Goal: Task Accomplishment & Management: Manage account settings

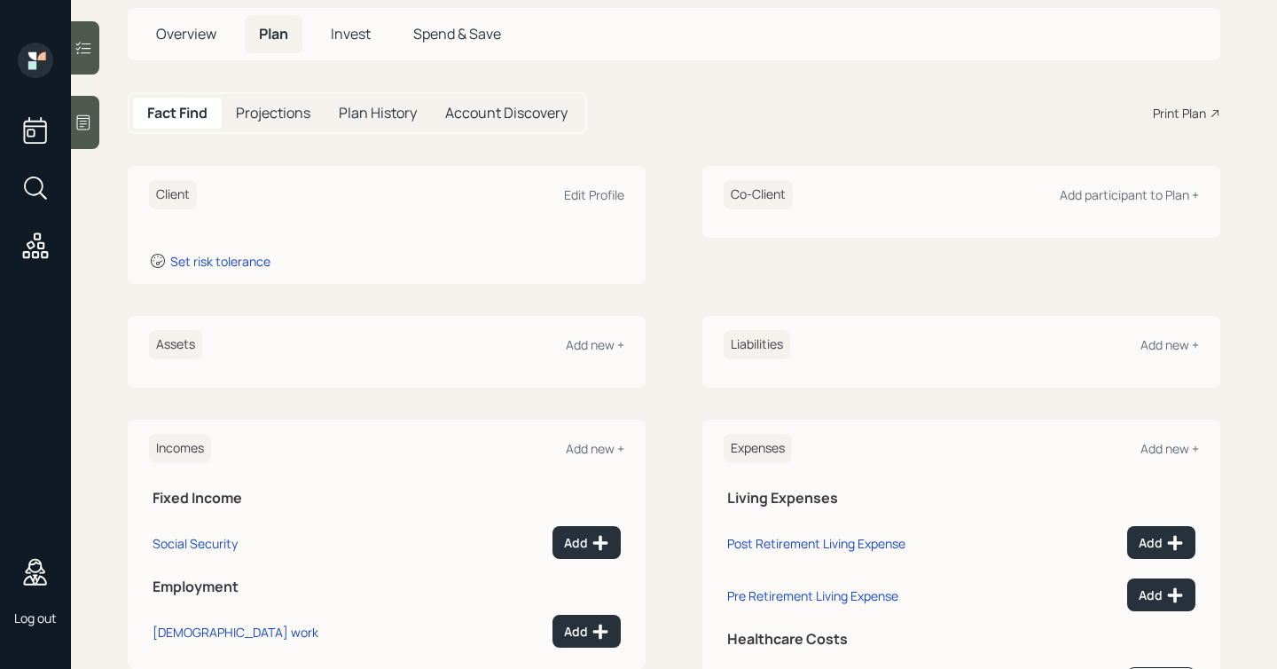
scroll to position [6, 0]
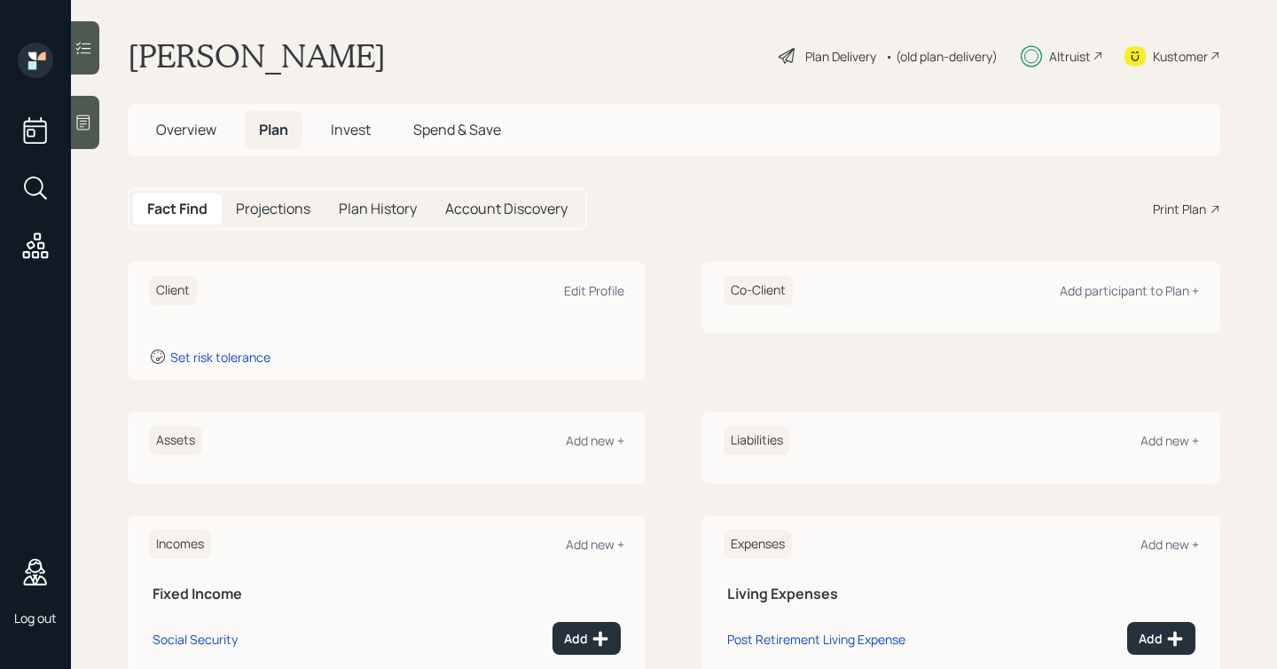
click at [343, 129] on span "Invest" at bounding box center [351, 130] width 40 height 20
